Goal: Navigation & Orientation: Find specific page/section

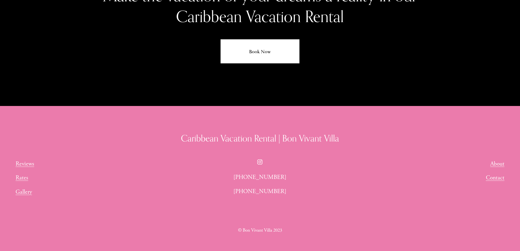
scroll to position [3471, 0]
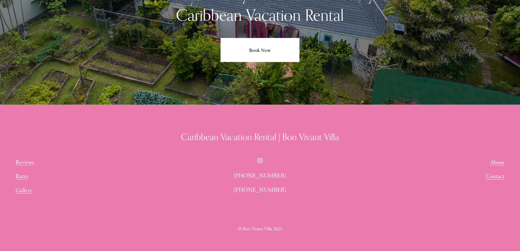
click at [496, 158] on link "About" at bounding box center [497, 163] width 14 height 10
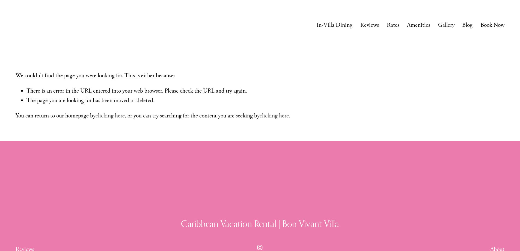
click at [393, 25] on link "Rates" at bounding box center [392, 25] width 13 height 11
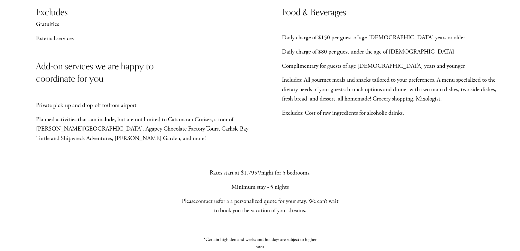
scroll to position [461, 0]
